Goal: Book appointment/travel/reservation

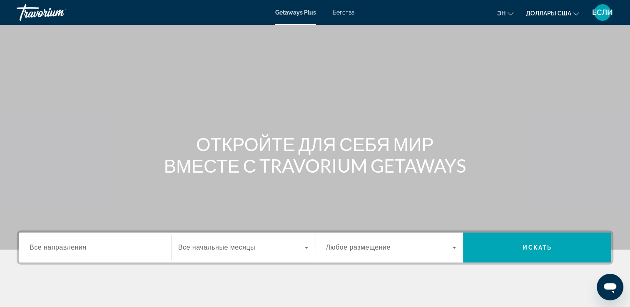
click at [94, 241] on div "Виджет поиска" at bounding box center [95, 248] width 131 height 24
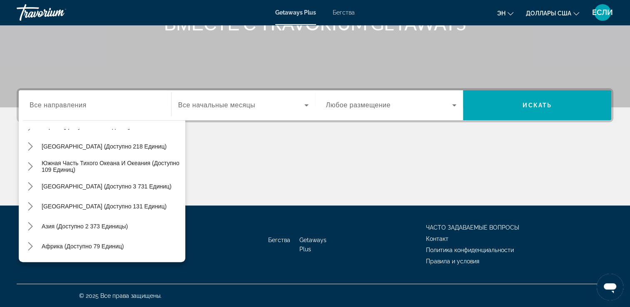
scroll to position [133, 0]
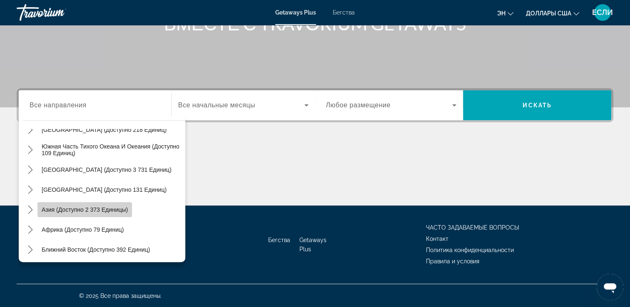
click at [95, 205] on span "Выберите направление: Азия (доступно 2 373 единицы)" at bounding box center [84, 210] width 94 height 20
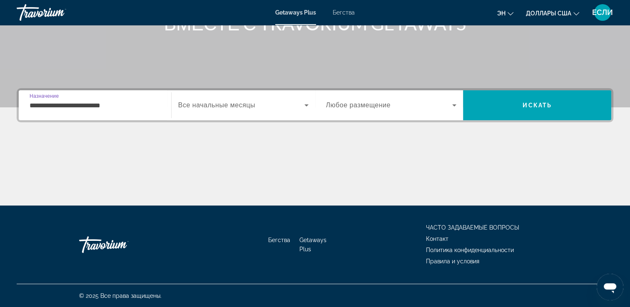
click at [98, 106] on input "**********" at bounding box center [95, 106] width 131 height 10
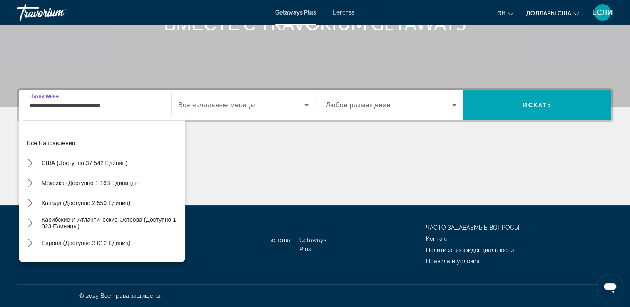
scroll to position [149, 0]
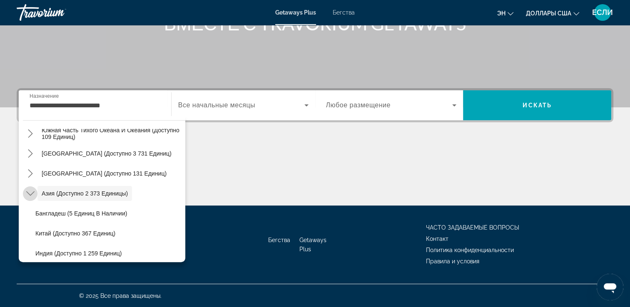
click at [30, 193] on icon "Переключить Азию (доступно 2,373 единицы) подменю" at bounding box center [30, 193] width 8 height 8
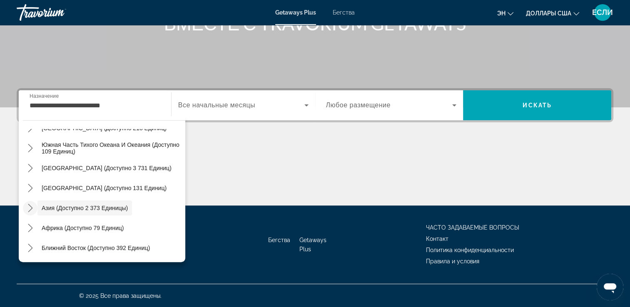
scroll to position [135, 0]
click at [28, 206] on icon "Переключить Азию (доступно 2,373 единицы) подменю" at bounding box center [30, 208] width 8 height 8
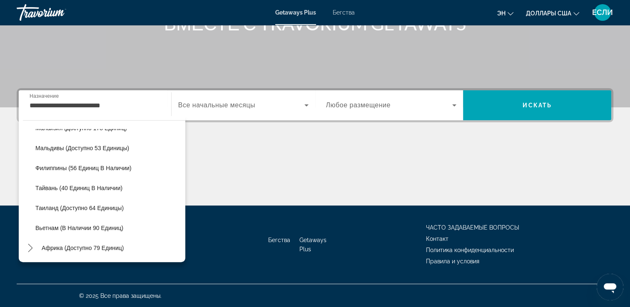
scroll to position [318, 0]
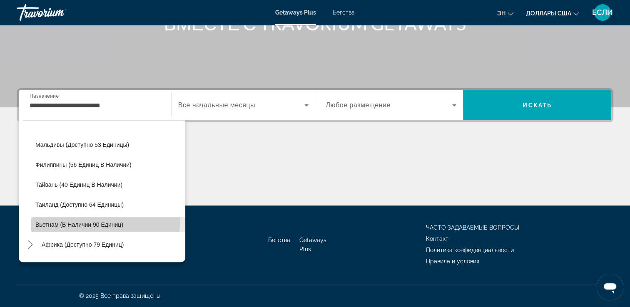
click at [90, 218] on span "Выберите направление: Вьетнам (доступно 90 единиц)" at bounding box center [108, 225] width 154 height 20
type input "**********"
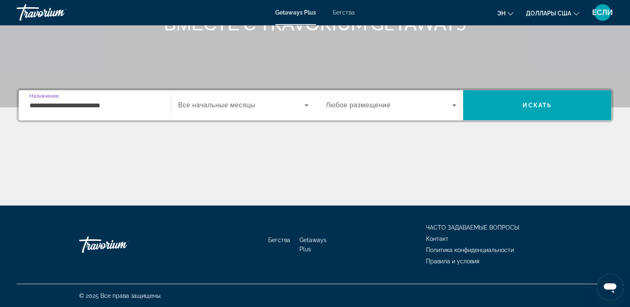
click at [305, 104] on icon "Виджет поиска" at bounding box center [306, 105] width 10 height 10
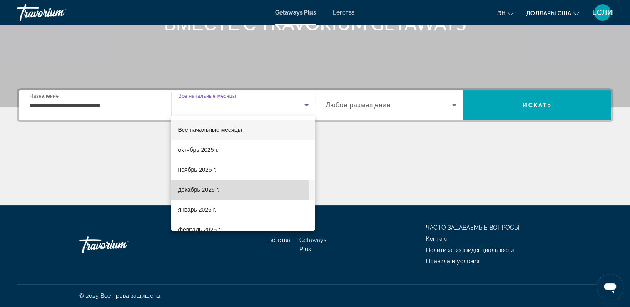
click at [188, 189] on font "декабрь 2025 г." at bounding box center [198, 189] width 41 height 7
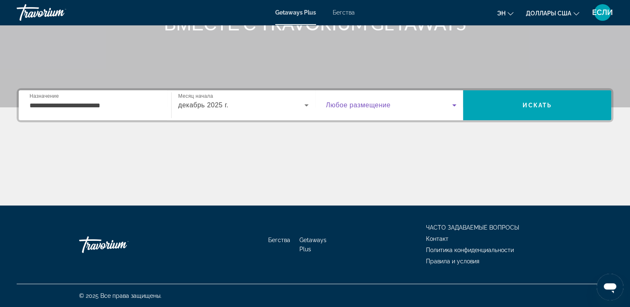
click at [453, 104] on icon "Виджет поиска" at bounding box center [454, 105] width 4 height 2
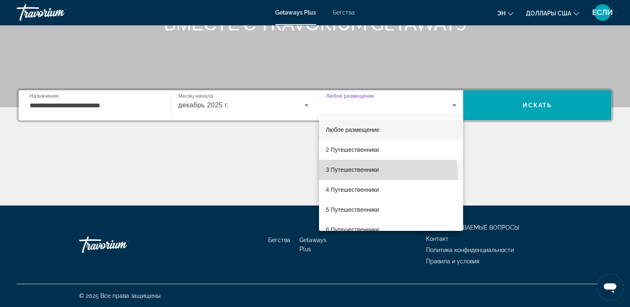
click at [344, 174] on span "3 Путешественники" at bounding box center [351, 170] width 53 height 10
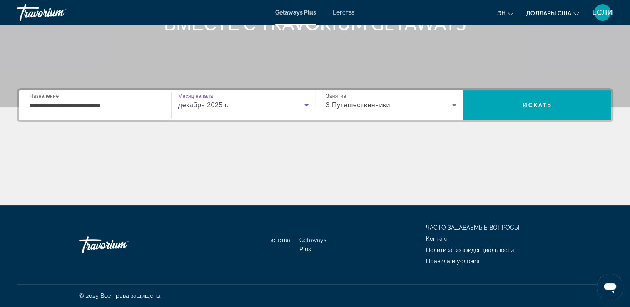
click at [305, 106] on icon "Виджет поиска" at bounding box center [306, 105] width 10 height 10
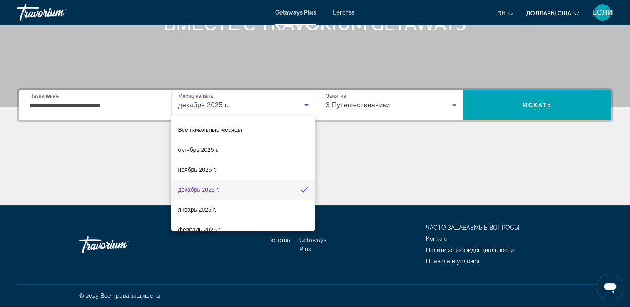
click at [534, 104] on div at bounding box center [315, 153] width 630 height 307
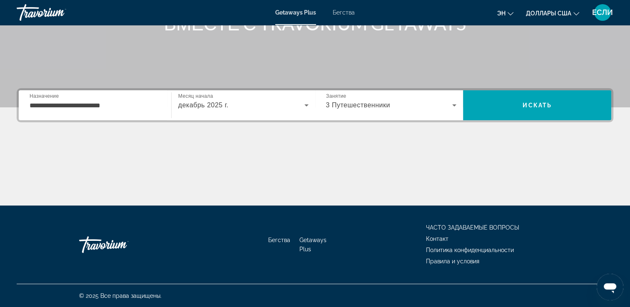
click at [534, 104] on span "Искать" at bounding box center [536, 105] width 29 height 7
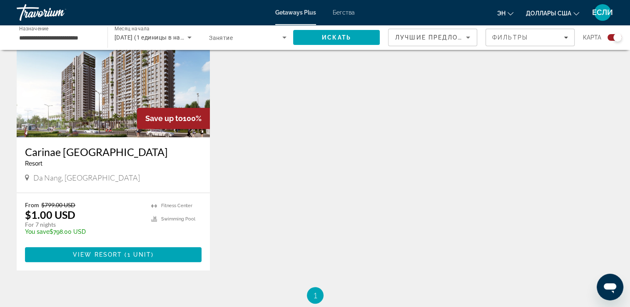
scroll to position [350, 0]
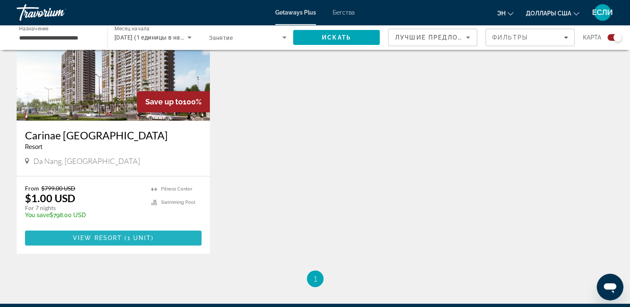
click at [109, 236] on span "View Resort" at bounding box center [97, 238] width 49 height 7
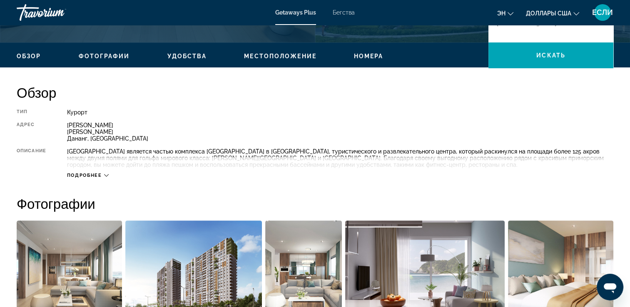
scroll to position [233, 0]
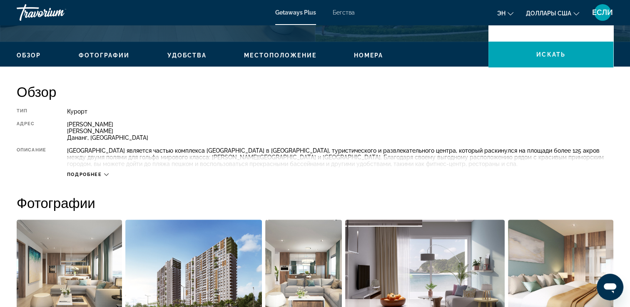
click at [107, 176] on icon "Основное содержание" at bounding box center [106, 174] width 5 height 5
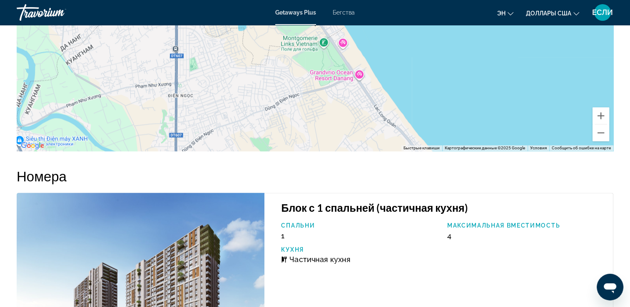
scroll to position [1102, 0]
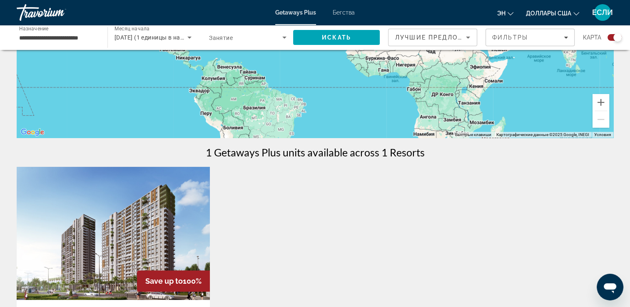
scroll to position [200, 0]
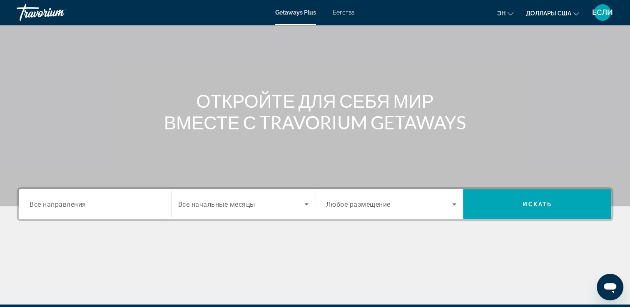
scroll to position [42, 0]
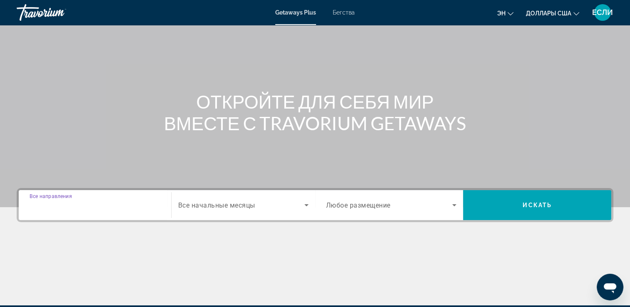
click at [103, 202] on input "Destination Все направления" at bounding box center [95, 206] width 131 height 10
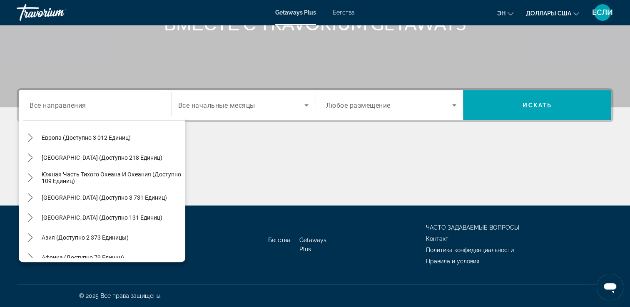
scroll to position [122, 0]
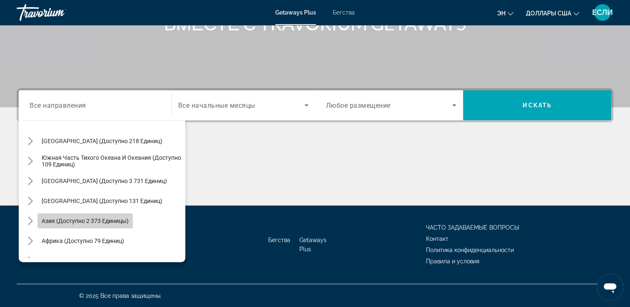
click at [73, 216] on span "Выберите направление: Азия (доступно 2 373 единицы)" at bounding box center [84, 221] width 95 height 20
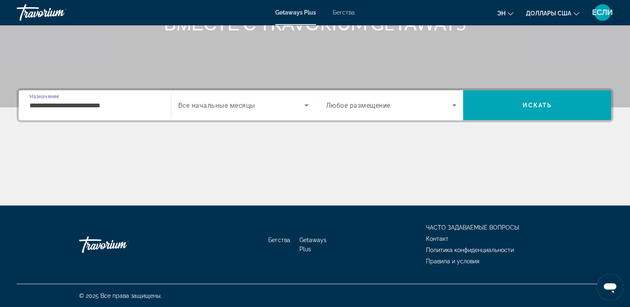
click at [115, 104] on input "**********" at bounding box center [95, 106] width 131 height 10
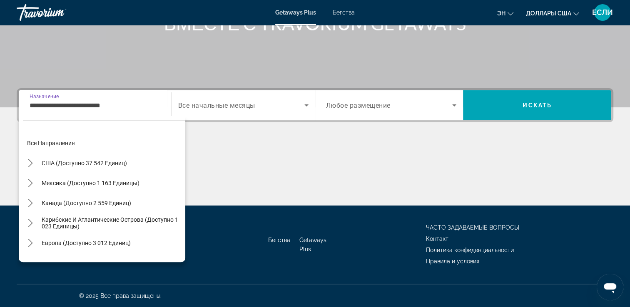
scroll to position [149, 0]
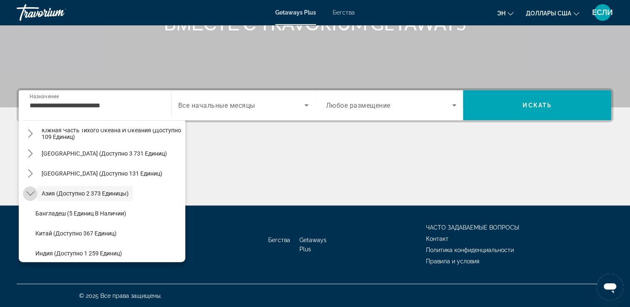
click at [30, 194] on icon "Переключить Азию (доступно 2,373 единицы) подменю" at bounding box center [30, 193] width 8 height 5
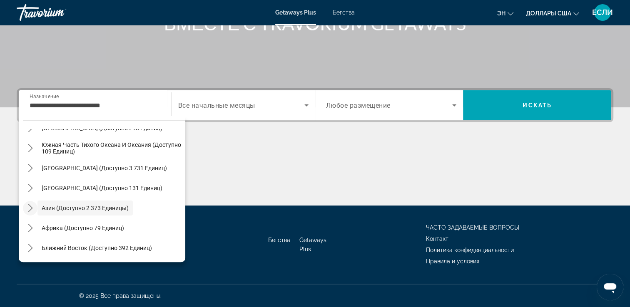
click at [32, 208] on icon "Переключить Азию (доступно 2,373 единицы) подменю" at bounding box center [30, 208] width 5 height 8
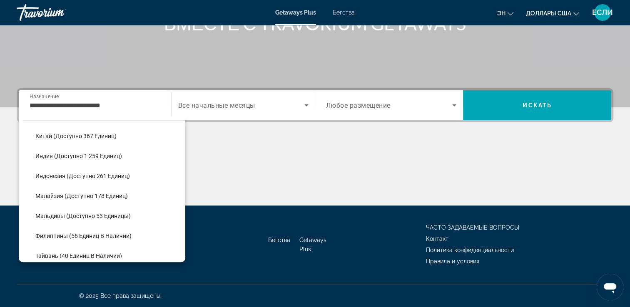
scroll to position [235, 0]
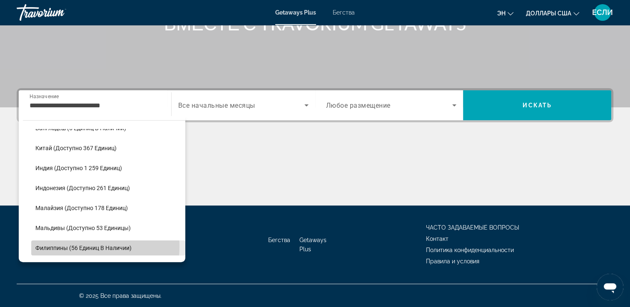
click at [77, 246] on span "Филиппины (56 единиц в наличии)" at bounding box center [83, 248] width 96 height 7
type input "**********"
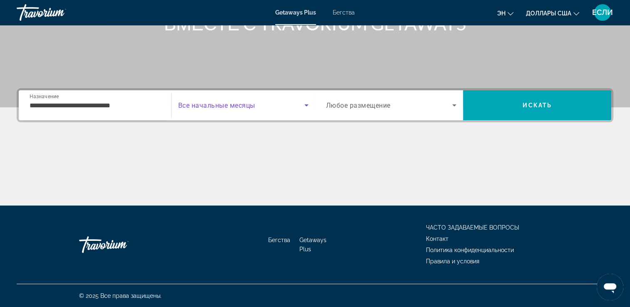
click at [259, 104] on span "Виджет поиска" at bounding box center [241, 105] width 126 height 10
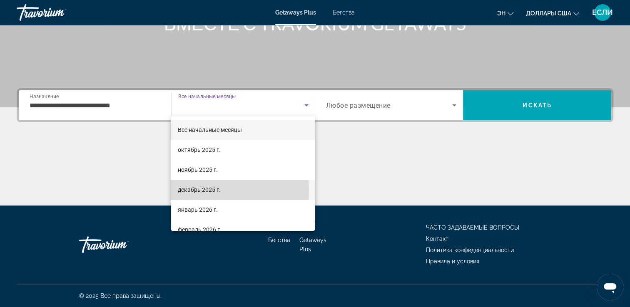
click at [199, 190] on font "декабрь 2025 г." at bounding box center [199, 189] width 43 height 7
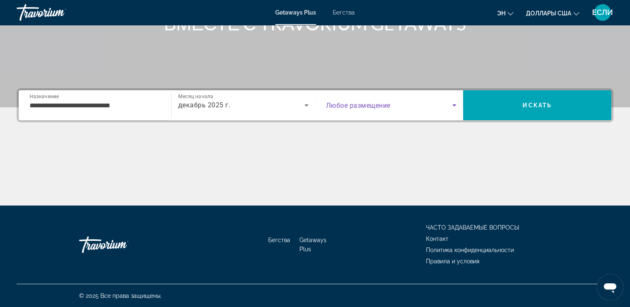
click at [454, 105] on icon "Виджет поиска" at bounding box center [454, 105] width 4 height 2
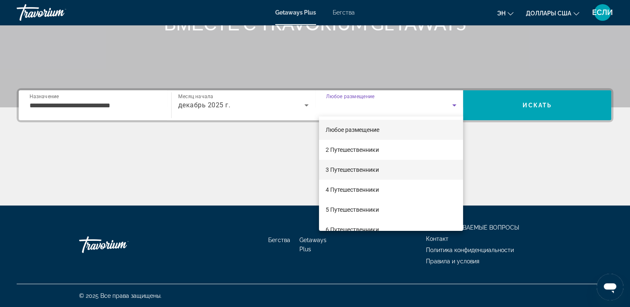
click at [365, 171] on font "3 Путешественники" at bounding box center [351, 169] width 53 height 7
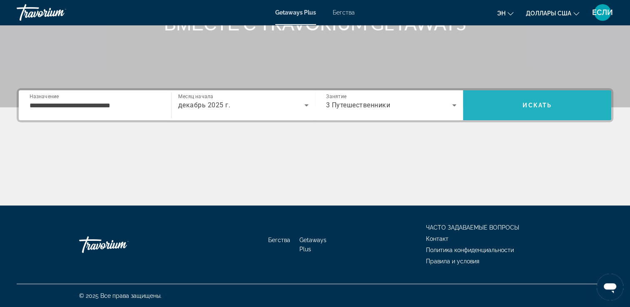
click at [534, 99] on span "Искать" at bounding box center [537, 105] width 148 height 20
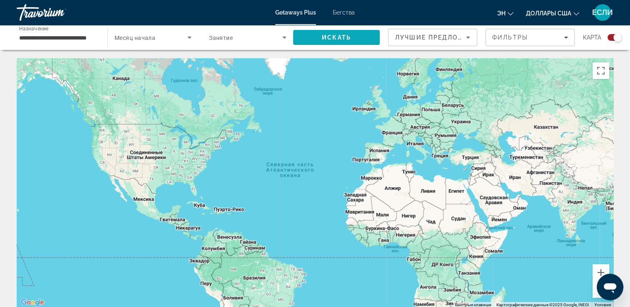
click at [337, 31] on span "Искать" at bounding box center [336, 37] width 87 height 20
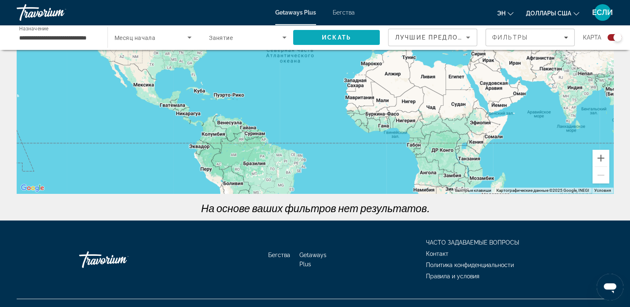
scroll to position [113, 0]
